Goal: Find contact information: Find contact information

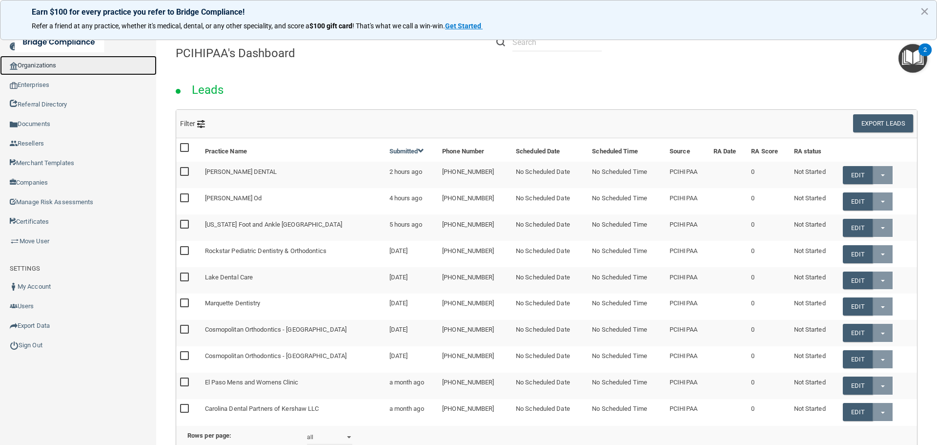
click at [62, 62] on link "Organizations" at bounding box center [78, 66] width 157 height 20
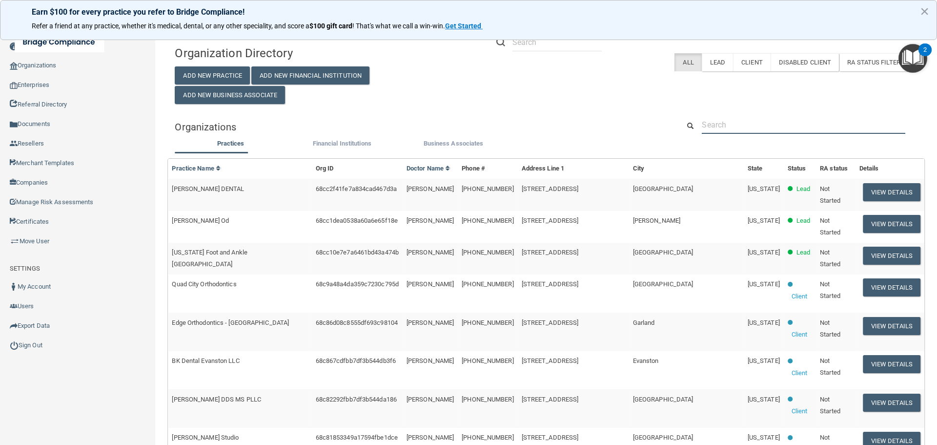
click at [719, 120] on input "text" at bounding box center [804, 125] width 204 height 18
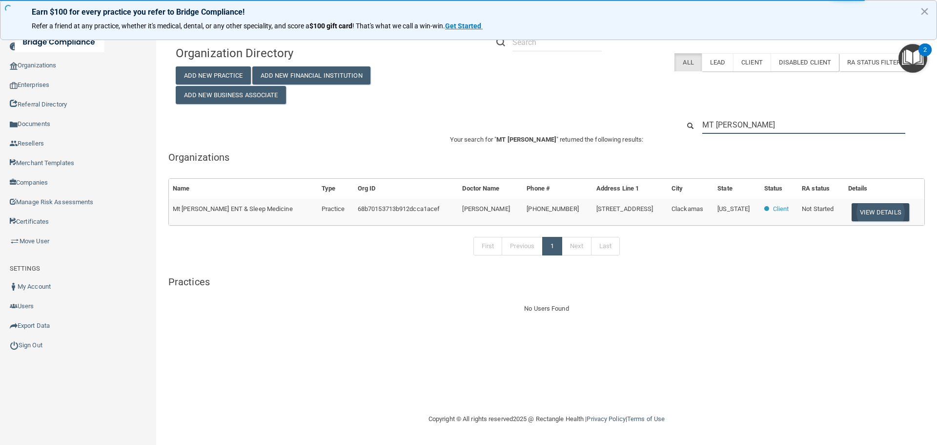
type input "MT [PERSON_NAME]"
click at [882, 209] on button "View Details" at bounding box center [881, 212] width 58 height 18
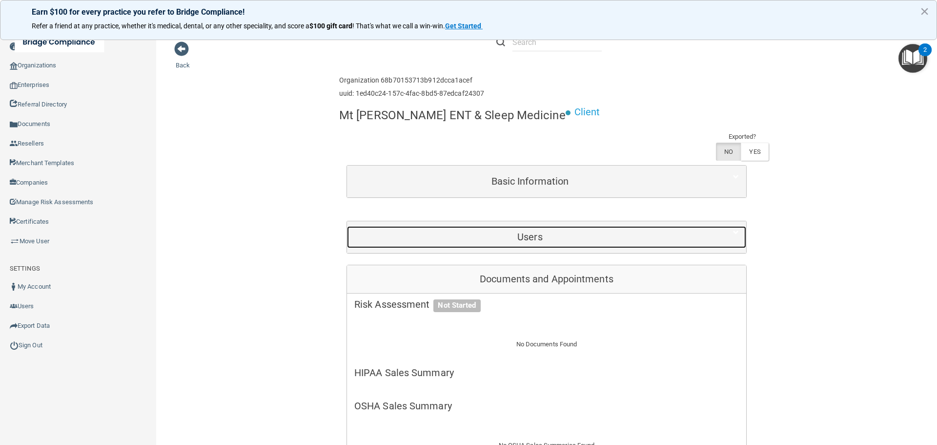
click at [522, 231] on h5 "Users" at bounding box center [530, 236] width 352 height 11
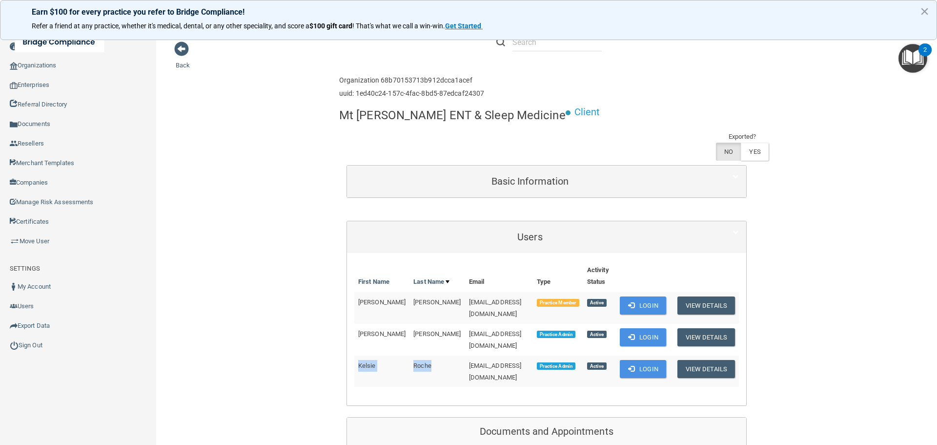
drag, startPoint x: 356, startPoint y: 329, endPoint x: 412, endPoint y: 329, distance: 56.1
click at [412, 355] on tr "[PERSON_NAME] [EMAIL_ADDRESS][DOMAIN_NAME] Practice Admin Active Login View Det…" at bounding box center [546, 370] width 385 height 31
copy tr "[PERSON_NAME]"
drag, startPoint x: 500, startPoint y: 326, endPoint x: 431, endPoint y: 327, distance: 69.8
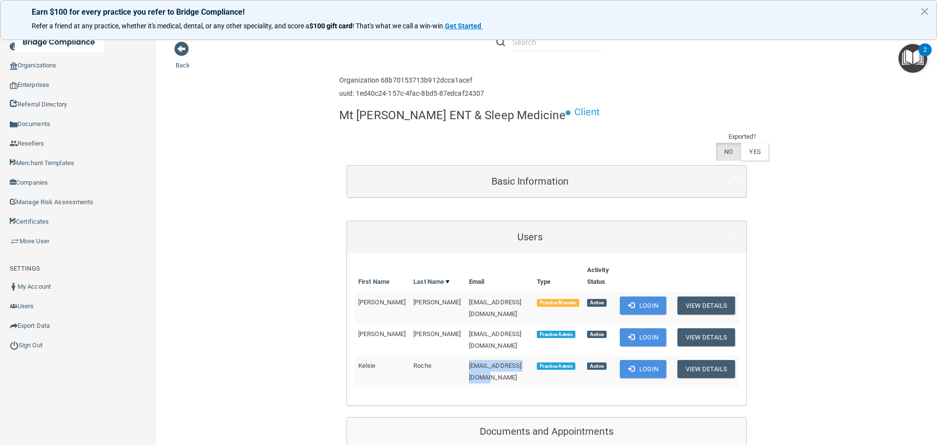
click at [465, 355] on td "[EMAIL_ADDRESS][DOMAIN_NAME]" at bounding box center [499, 370] width 68 height 31
copy span "[EMAIL_ADDRESS][DOMAIN_NAME]"
